Goal: Transaction & Acquisition: Download file/media

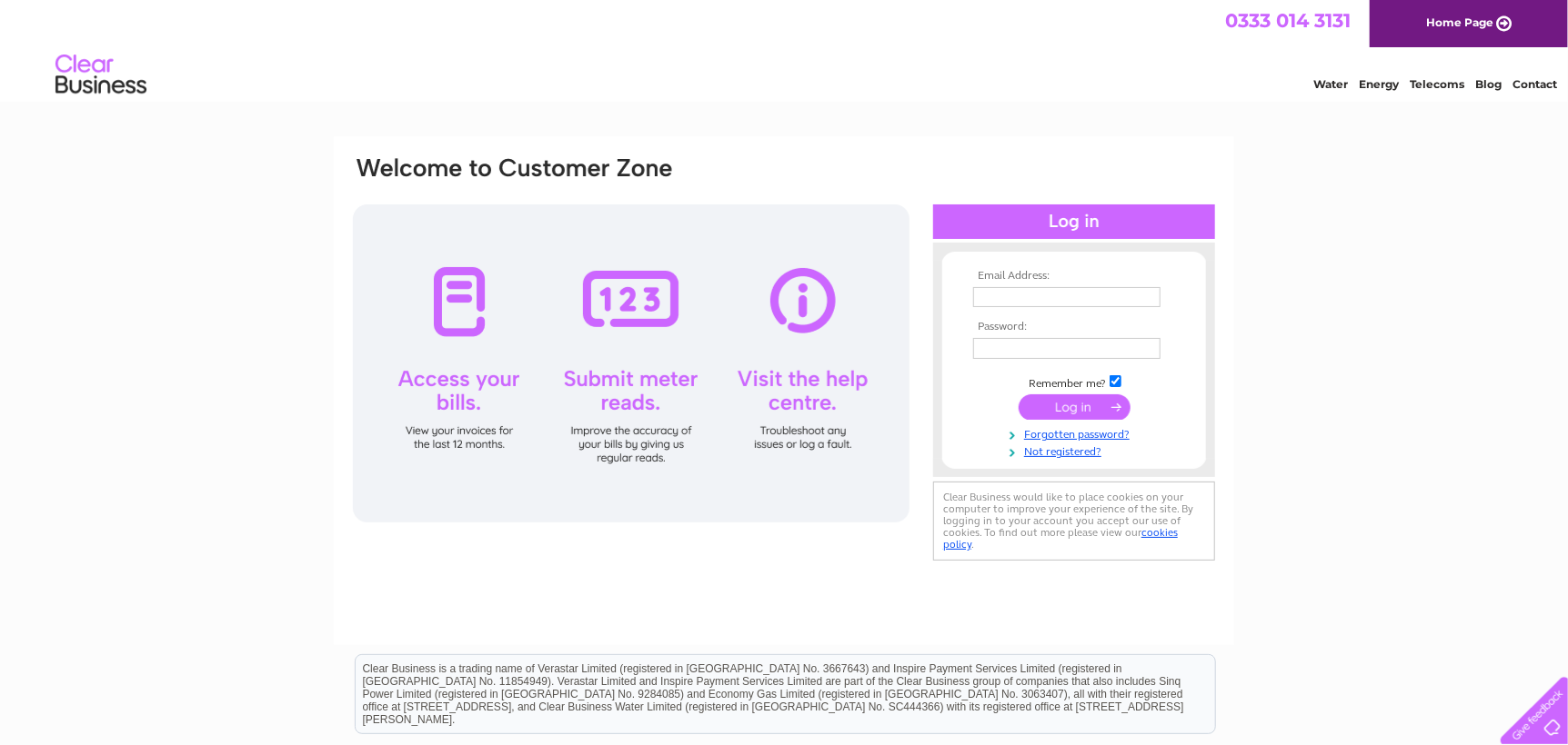
type input "leonie@corkerhillconstruction.com"
click at [1070, 405] on input "submit" at bounding box center [1074, 407] width 112 height 25
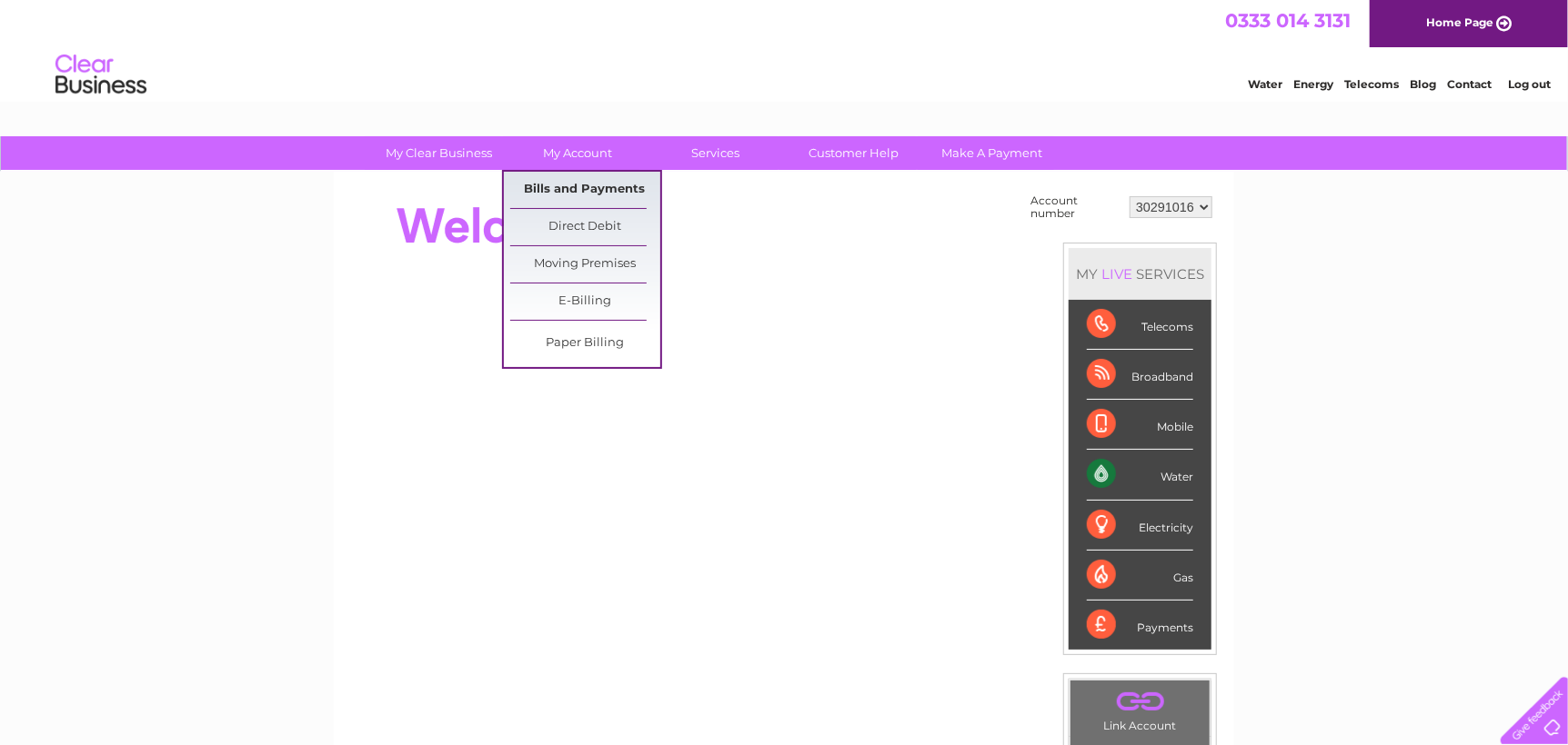
click at [583, 193] on link "Bills and Payments" at bounding box center [585, 191] width 150 height 37
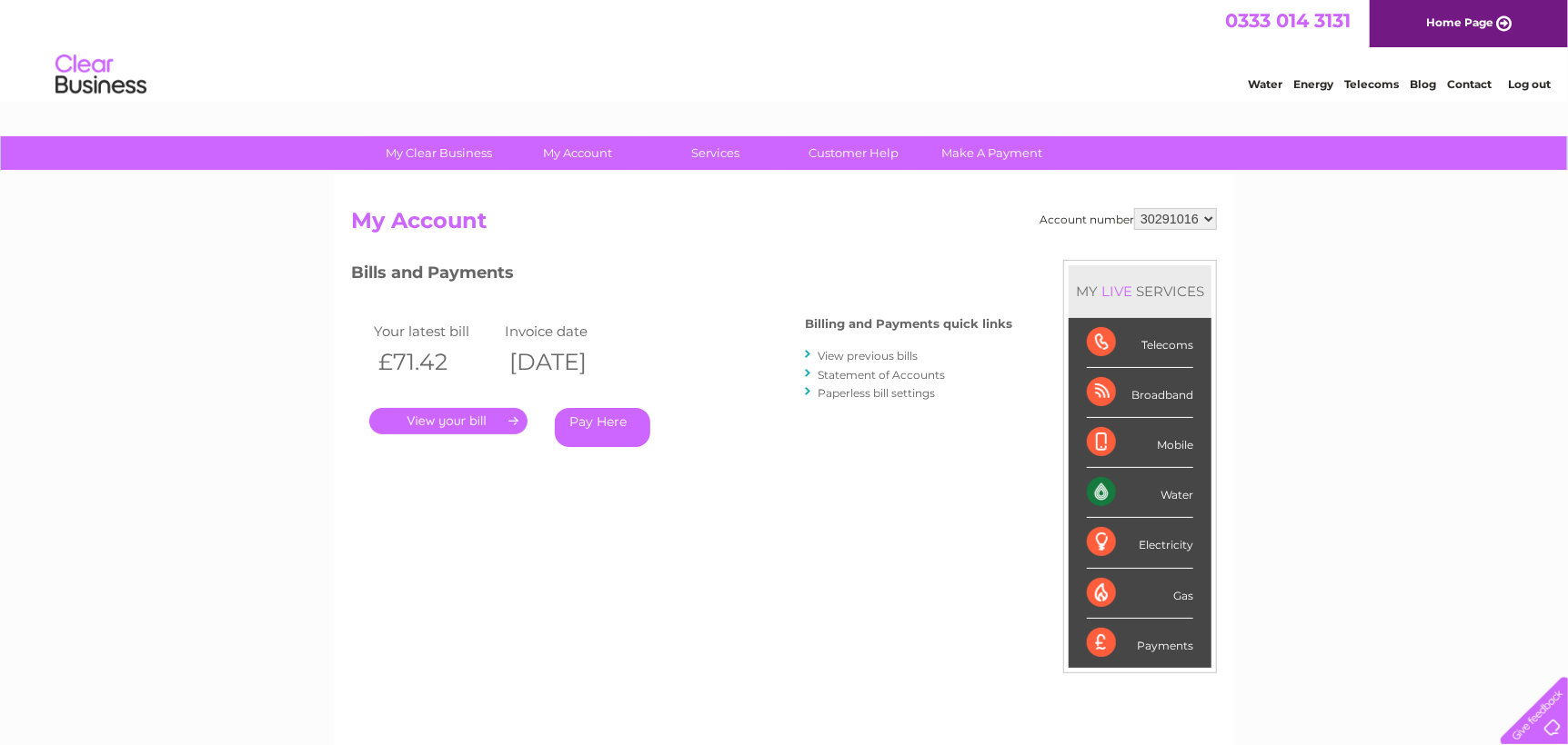
click at [453, 419] on link "." at bounding box center [447, 421] width 158 height 26
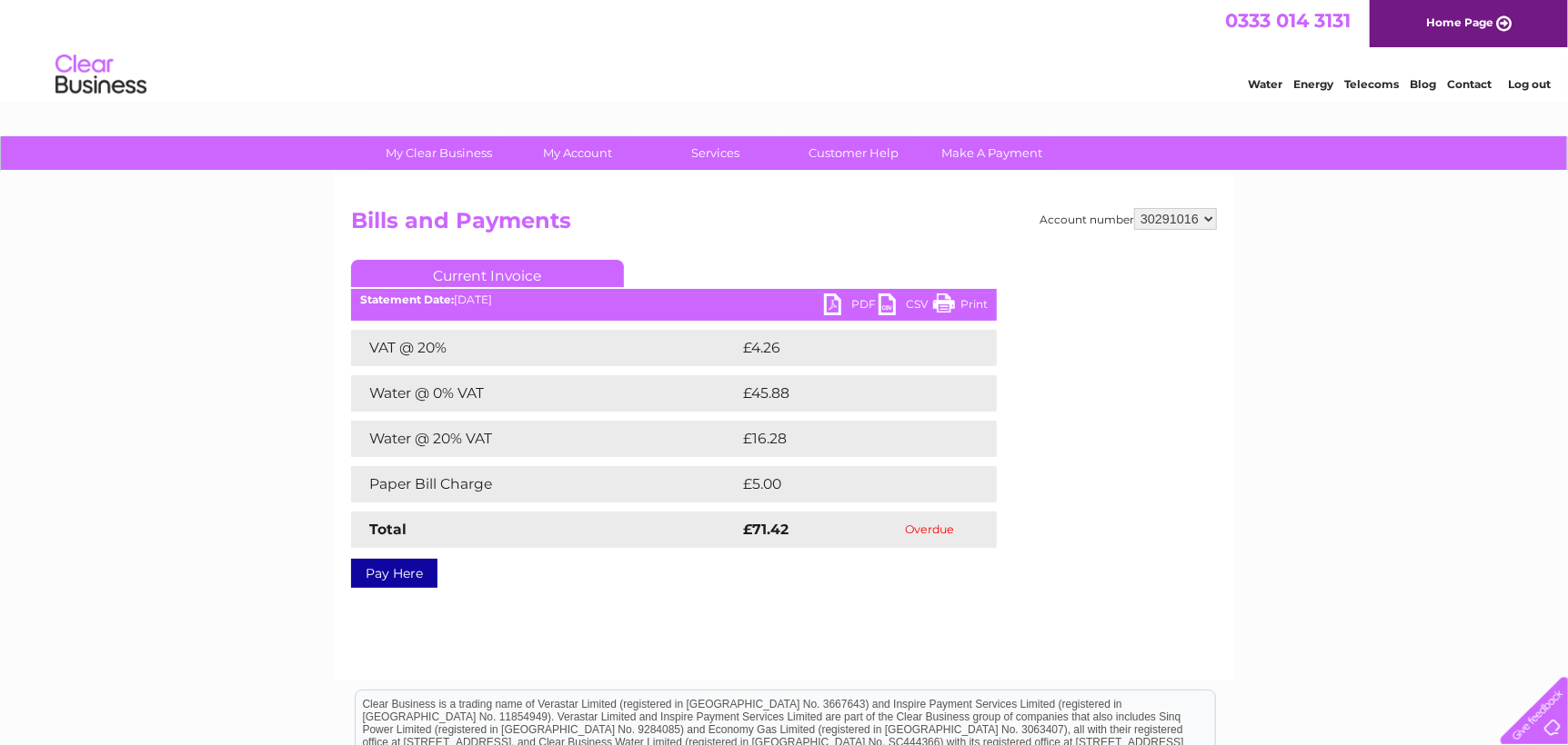
click at [864, 297] on link "PDF" at bounding box center [851, 306] width 54 height 26
